Goal: Find specific page/section: Find specific page/section

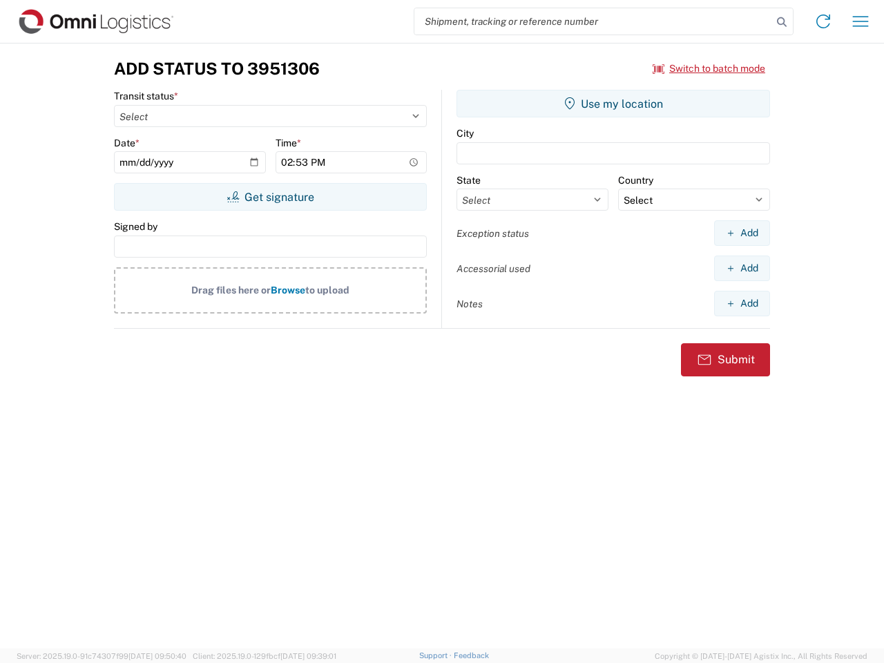
click at [593, 21] on input "search" at bounding box center [593, 21] width 358 height 26
click at [782, 22] on icon at bounding box center [781, 21] width 19 height 19
click at [823, 21] on icon at bounding box center [823, 21] width 22 height 22
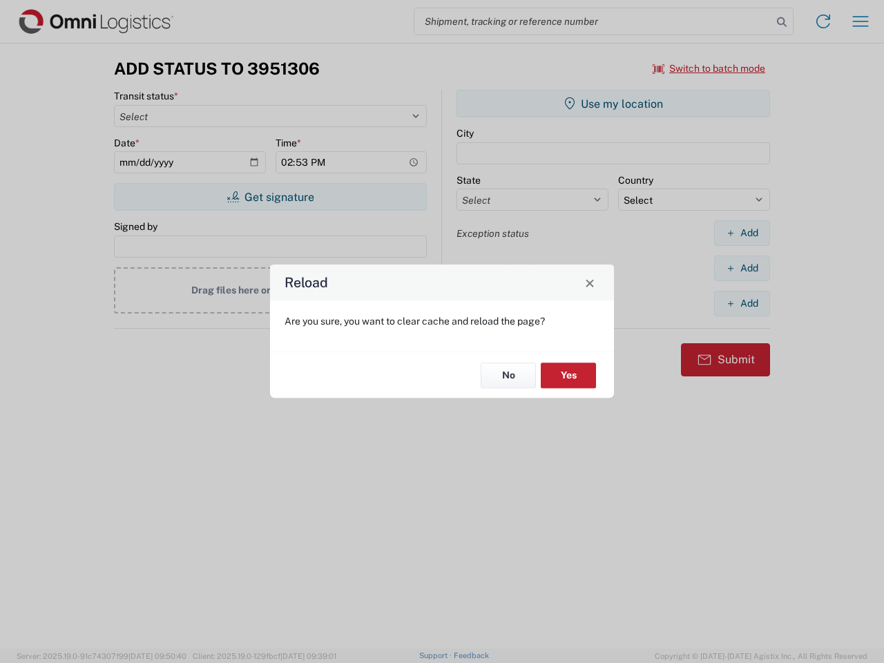
click at [860, 21] on div "Reload Are you sure, you want to clear cache and reload the page? No Yes" at bounding box center [442, 331] width 884 height 663
click at [709, 68] on div "Reload Are you sure, you want to clear cache and reload the page? No Yes" at bounding box center [442, 331] width 884 height 663
click at [270, 197] on div "Reload Are you sure, you want to clear cache and reload the page? No Yes" at bounding box center [442, 331] width 884 height 663
click at [613, 104] on div "Reload Are you sure, you want to clear cache and reload the page? No Yes" at bounding box center [442, 331] width 884 height 663
click at [742, 233] on div "Reload Are you sure, you want to clear cache and reload the page? No Yes" at bounding box center [442, 331] width 884 height 663
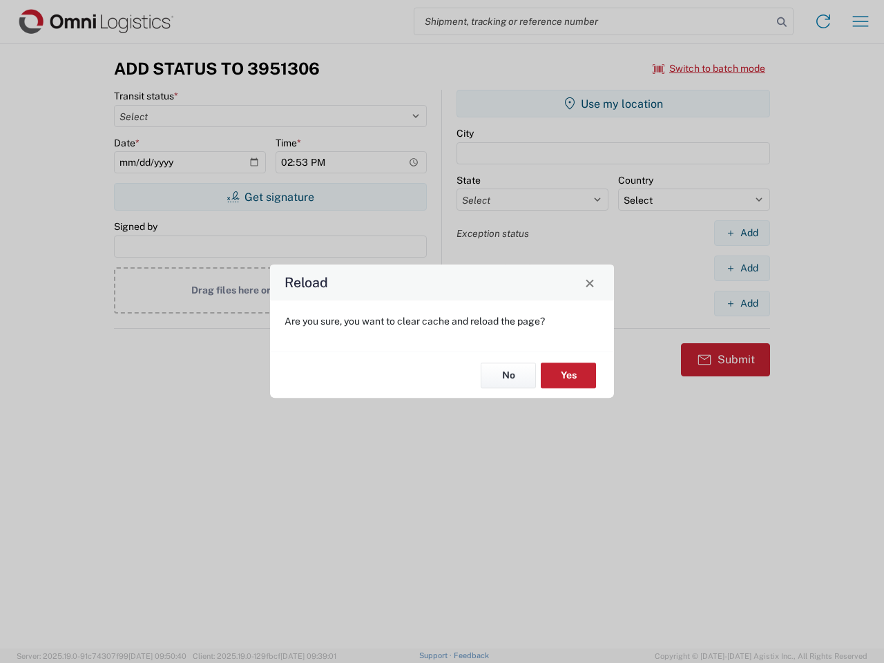
click at [742, 268] on div "Reload Are you sure, you want to clear cache and reload the page? No Yes" at bounding box center [442, 331] width 884 height 663
click at [742, 303] on div "Reload Are you sure, you want to clear cache and reload the page? No Yes" at bounding box center [442, 331] width 884 height 663
